Goal: Transaction & Acquisition: Subscribe to service/newsletter

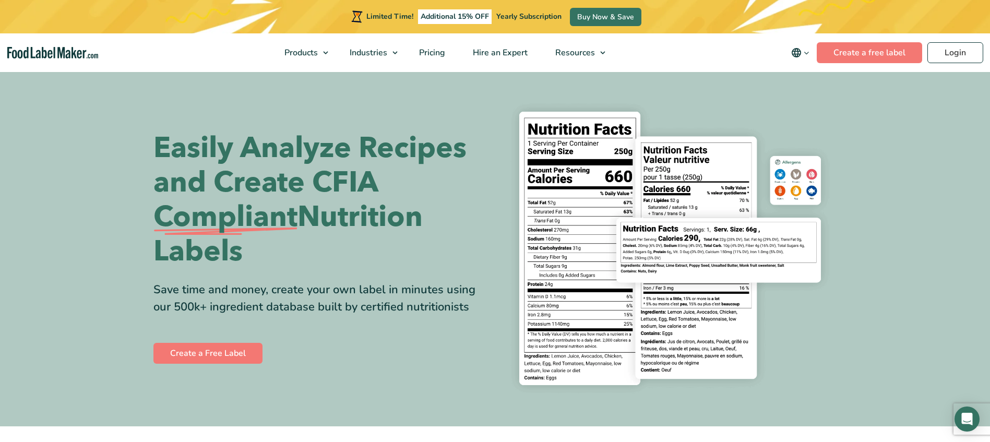
click at [882, 188] on section "Easily Analyze Recipes and Create CFIA Compliant Nutrition Labels Save time and…" at bounding box center [495, 248] width 990 height 356
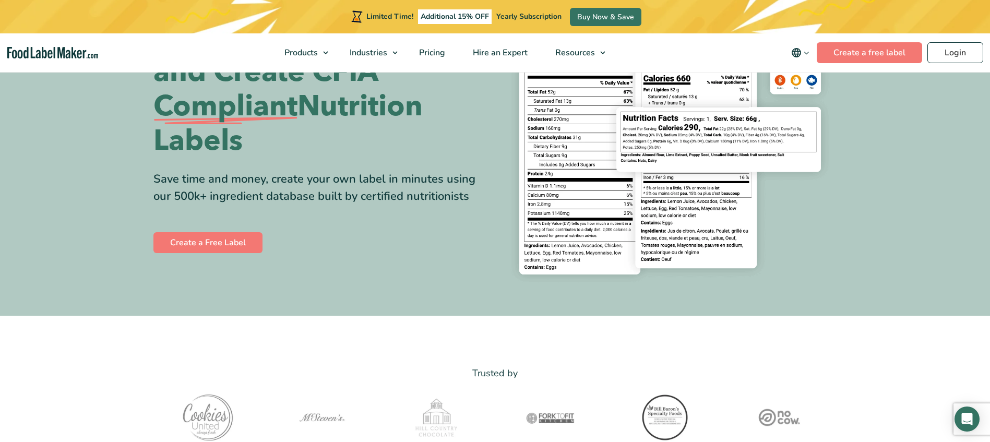
scroll to position [52, 0]
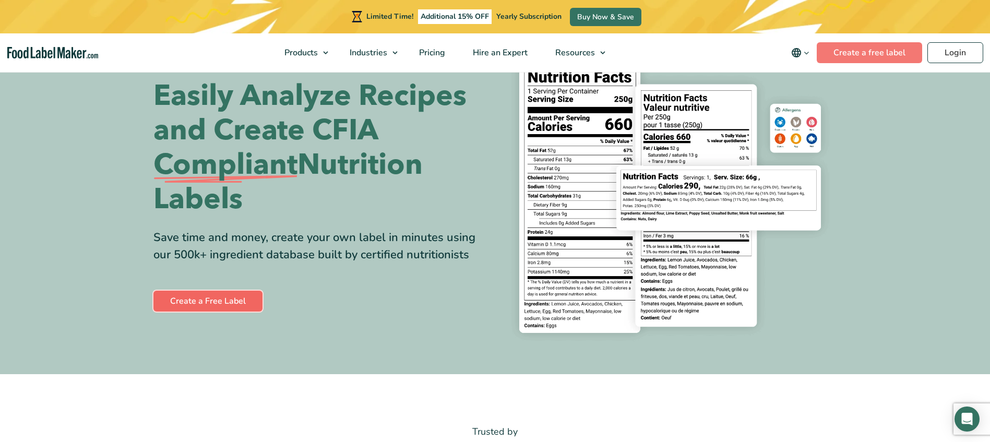
click at [187, 302] on link "Create a Free Label" at bounding box center [207, 301] width 109 height 21
